Goal: Task Accomplishment & Management: Use online tool/utility

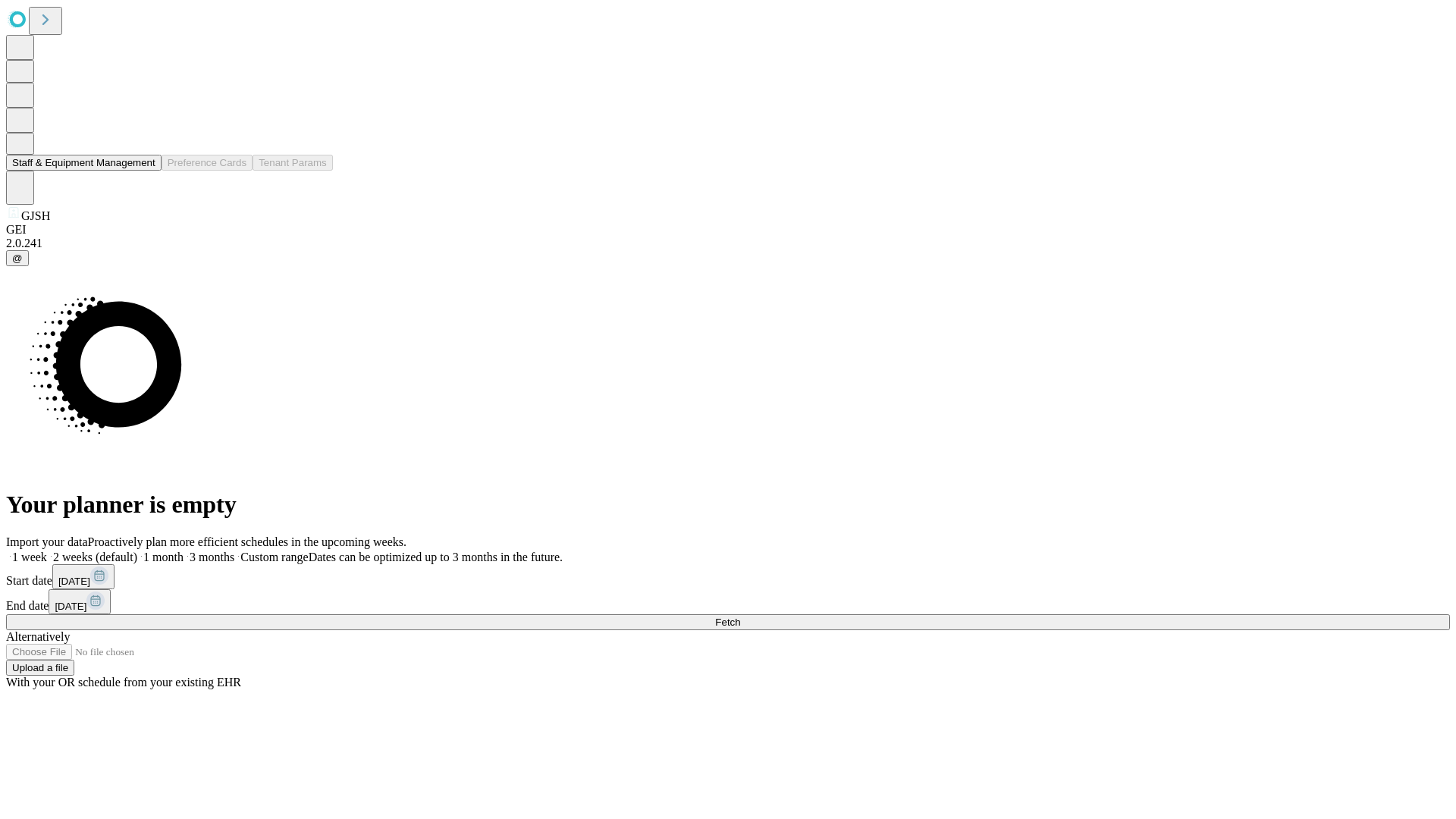
click at [144, 170] on button "Staff & Equipment Management" at bounding box center [84, 163] width 155 height 16
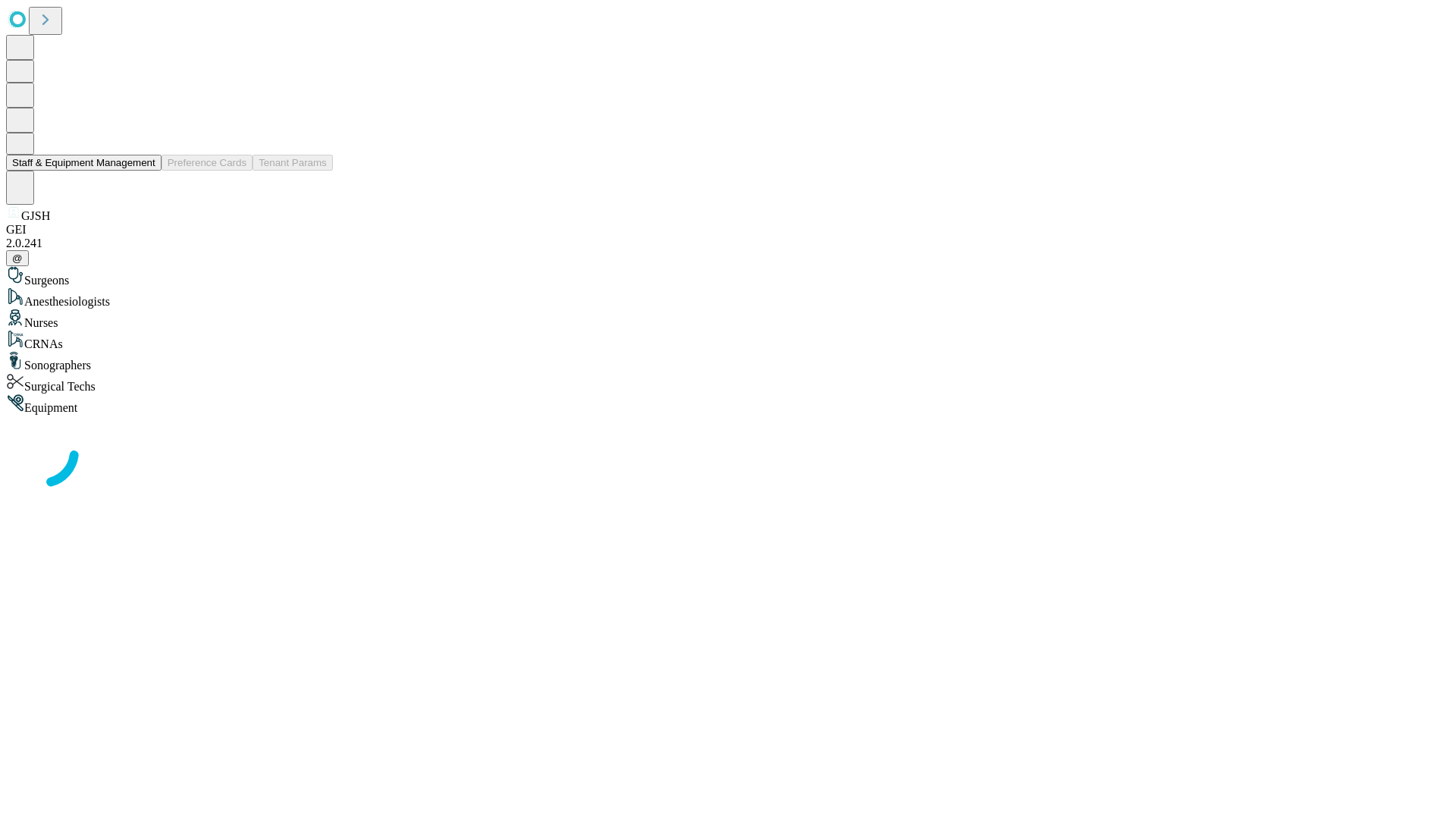
click at [144, 170] on button "Staff & Equipment Management" at bounding box center [84, 163] width 155 height 16
